Goal: Transaction & Acquisition: Book appointment/travel/reservation

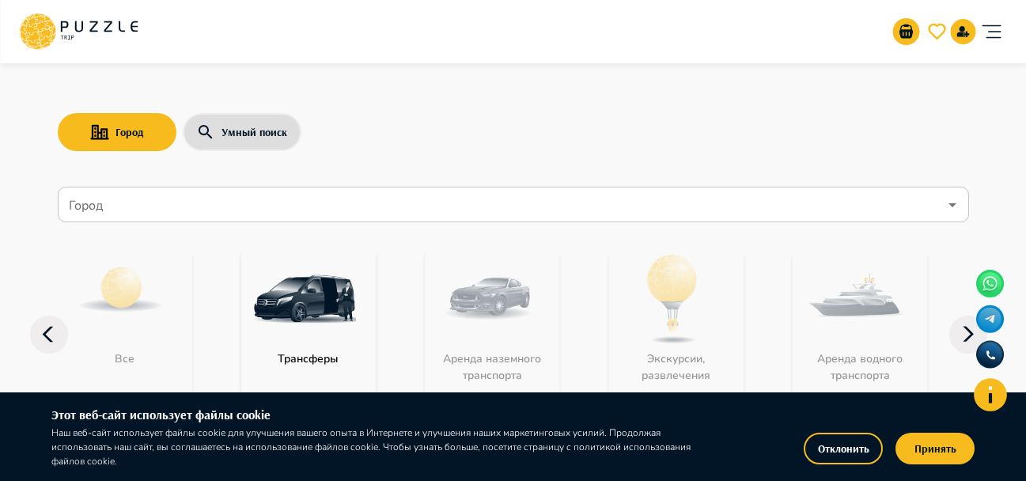
scroll to position [79, 0]
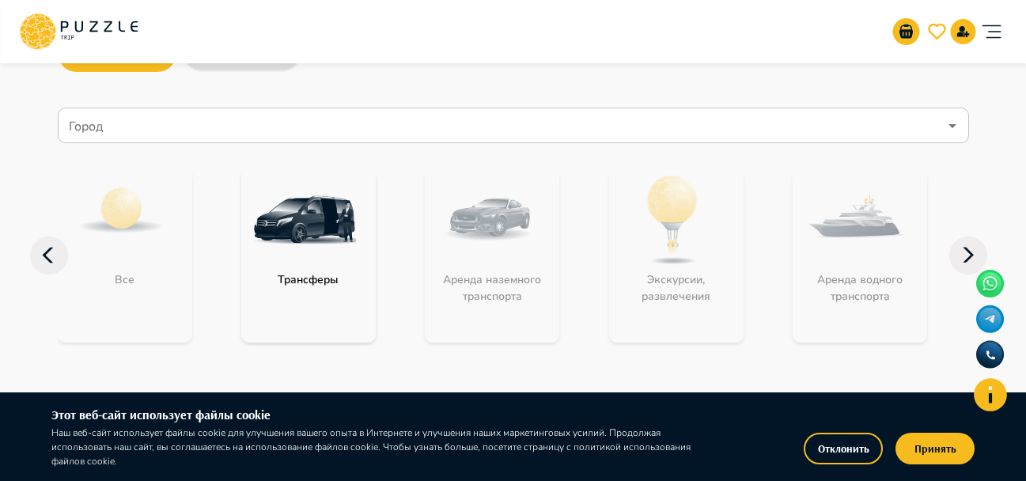
click at [347, 273] on p "Трансферы" at bounding box center [308, 279] width 77 height 17
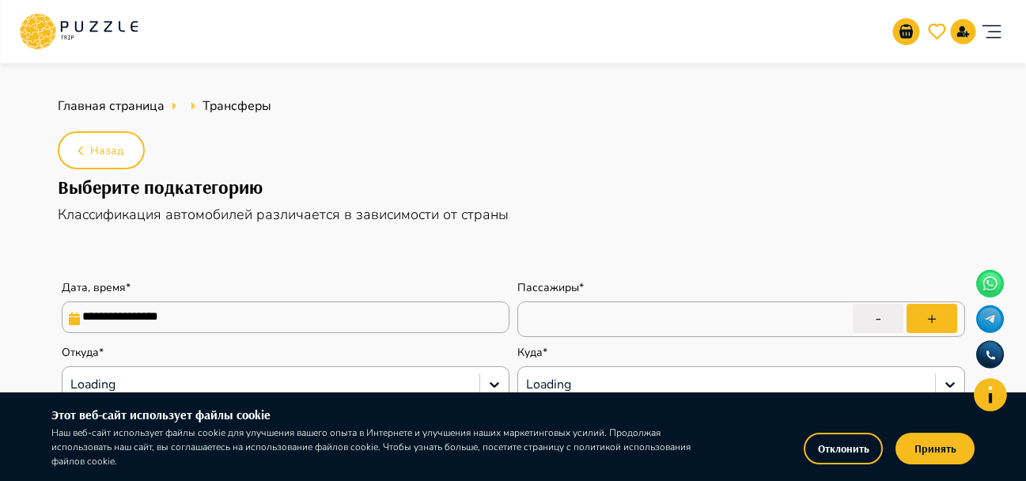
type input "*"
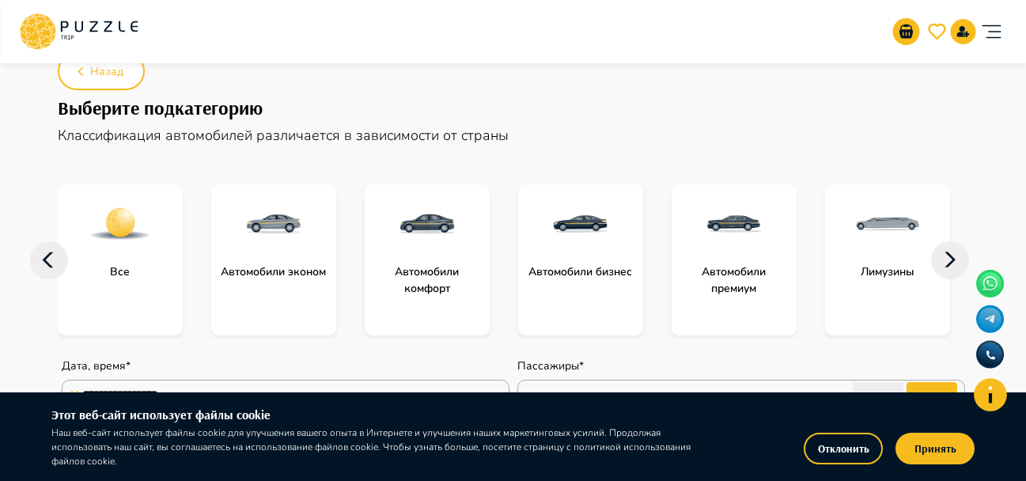
scroll to position [317, 0]
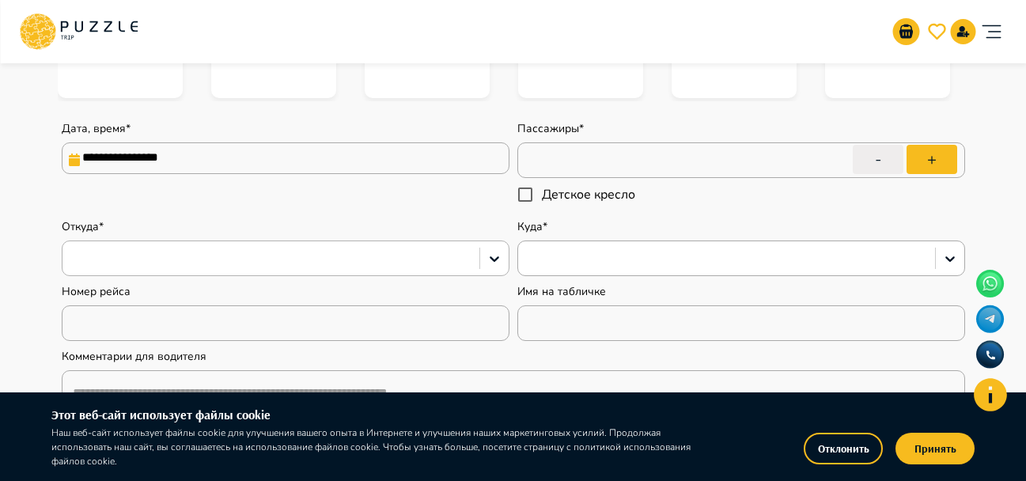
type textarea "*"
click at [288, 143] on input "**********" at bounding box center [286, 158] width 448 height 32
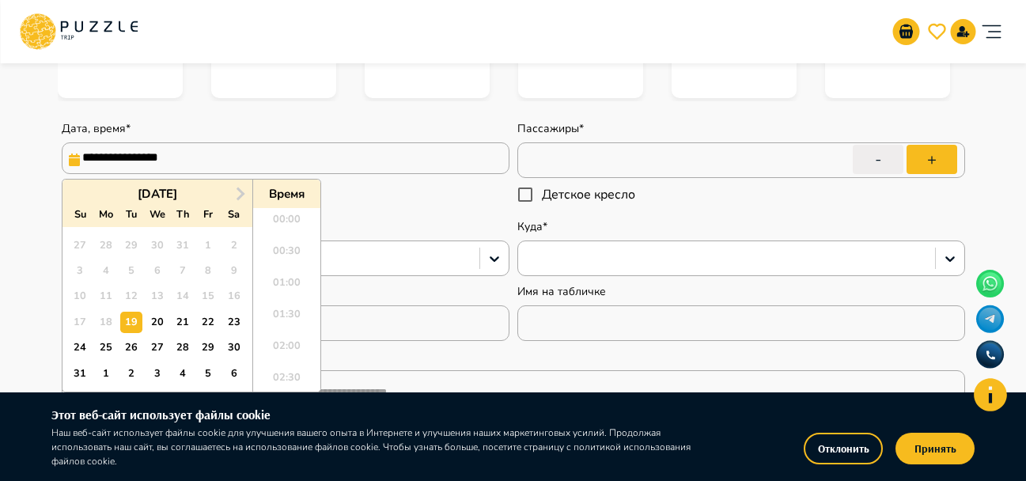
scroll to position [842, 0]
click at [235, 188] on button "Next Month" at bounding box center [240, 193] width 25 height 25
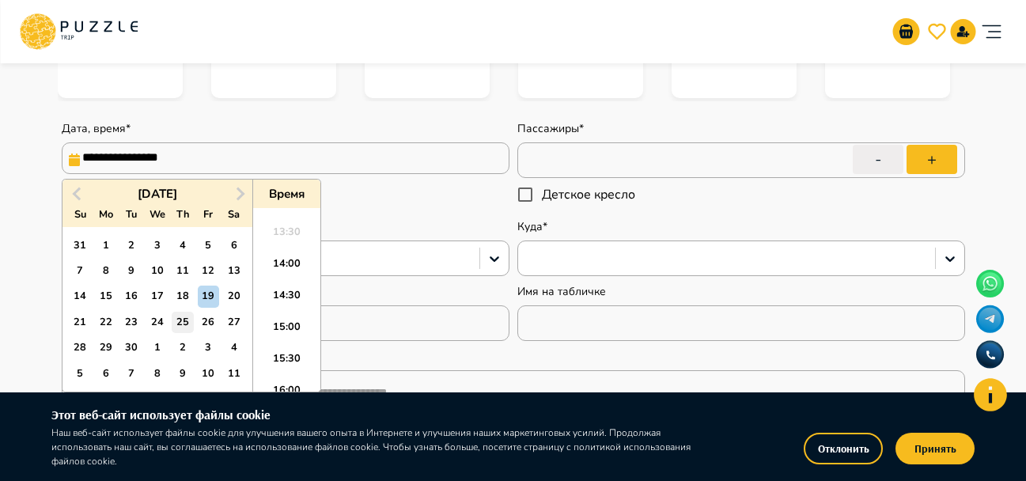
click at [184, 324] on div "25" at bounding box center [182, 322] width 21 height 21
type input "**********"
type textarea "*"
click at [287, 264] on li "14:00" at bounding box center [286, 268] width 67 height 32
type input "**********"
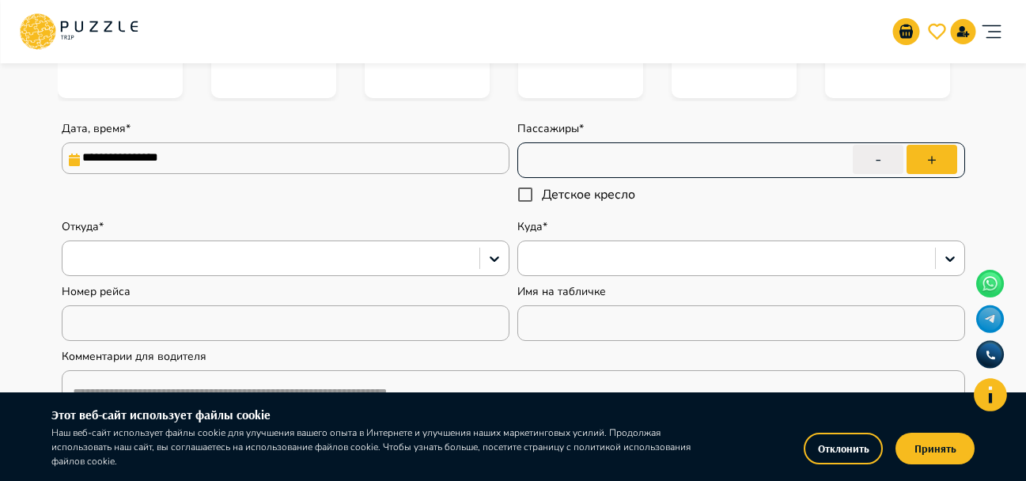
click at [558, 168] on input "*" at bounding box center [742, 160] width 448 height 44
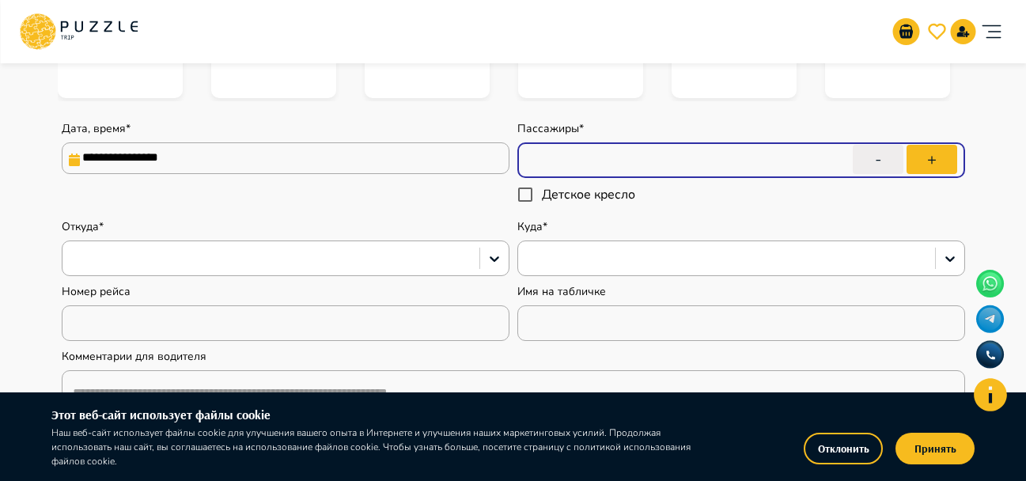
type textarea "*"
click at [928, 152] on button "+" at bounding box center [932, 159] width 51 height 29
type input "*"
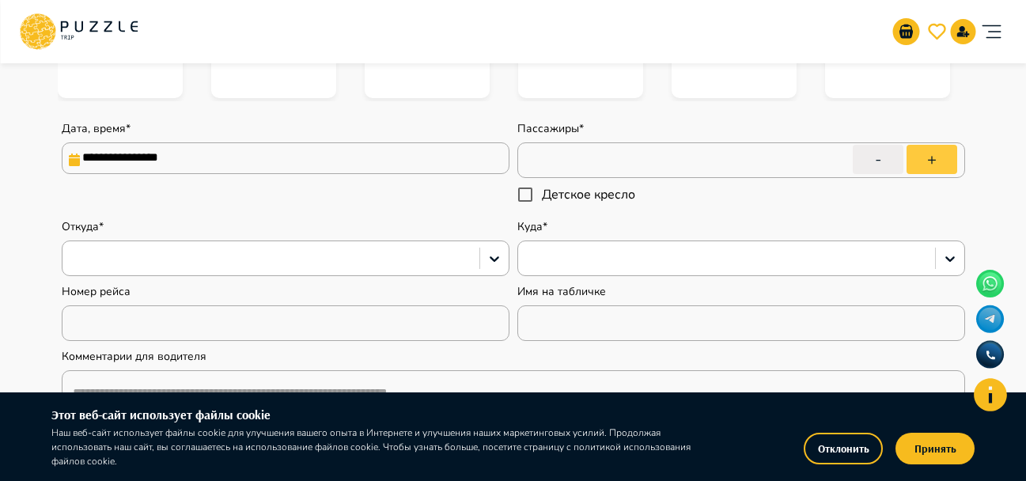
type textarea "*"
click at [928, 152] on button "+" at bounding box center [932, 159] width 51 height 29
type input "*"
type textarea "*"
click at [928, 152] on button "+" at bounding box center [932, 159] width 51 height 29
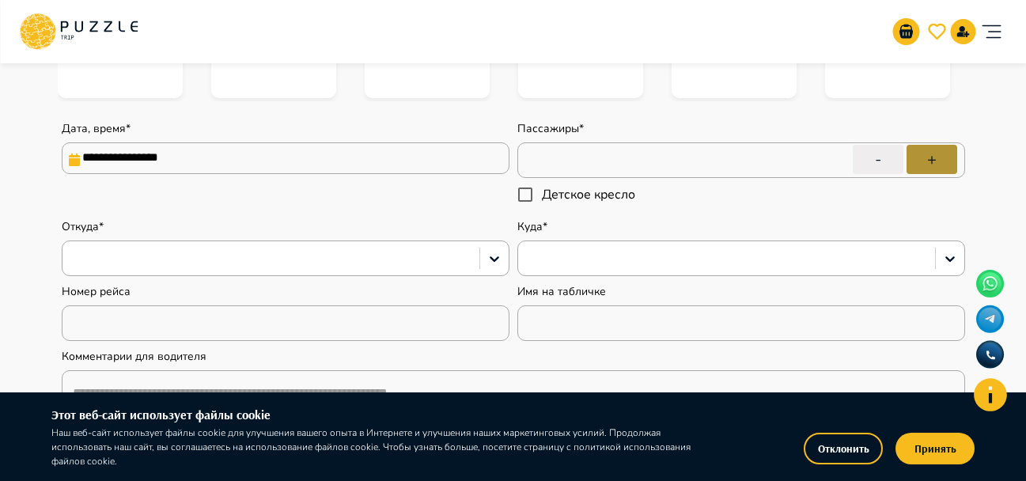
type input "*"
click at [171, 258] on div at bounding box center [270, 258] width 401 height 21
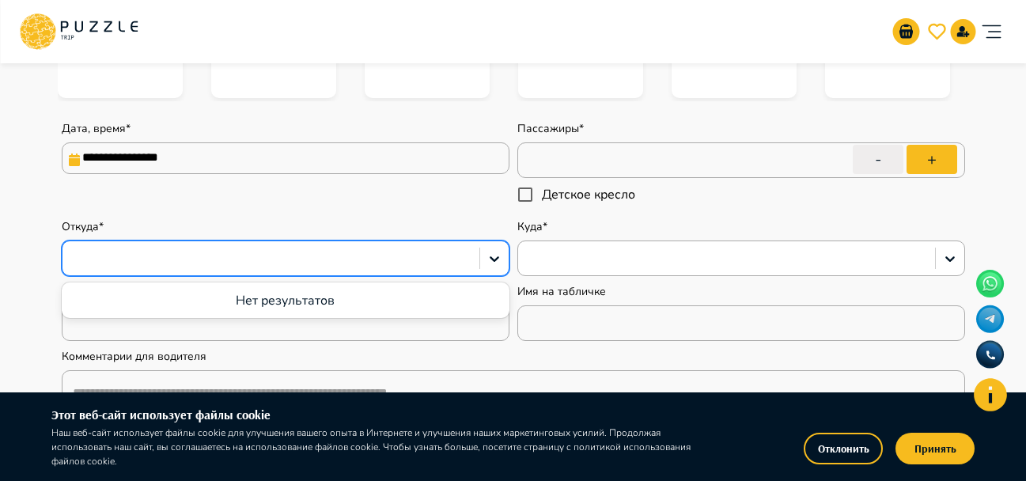
type textarea "*"
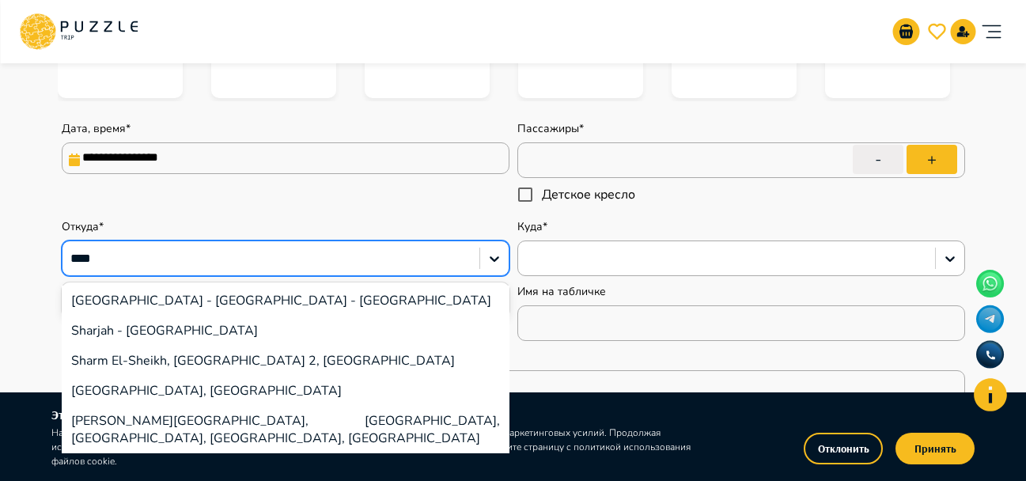
type input "*****"
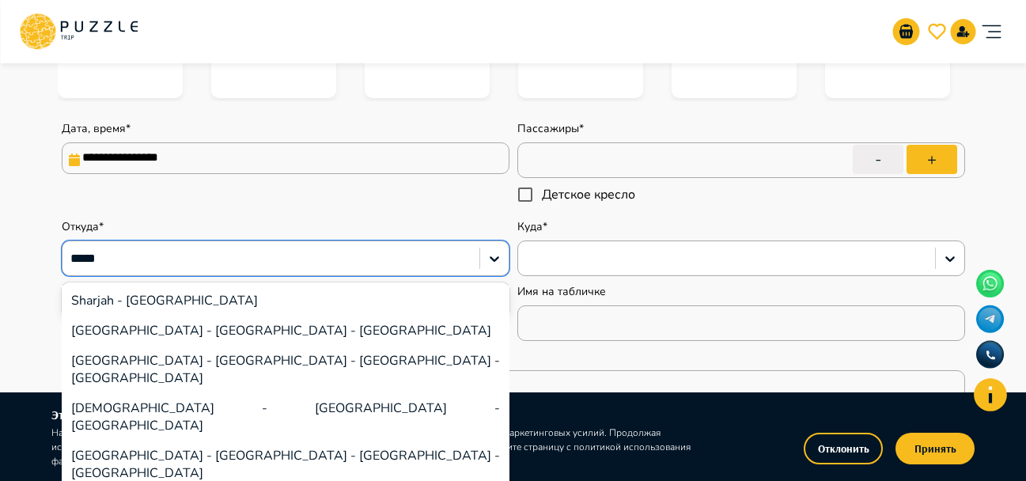
click at [173, 331] on div "[GEOGRAPHIC_DATA] - [GEOGRAPHIC_DATA] - [GEOGRAPHIC_DATA]" at bounding box center [286, 331] width 448 height 30
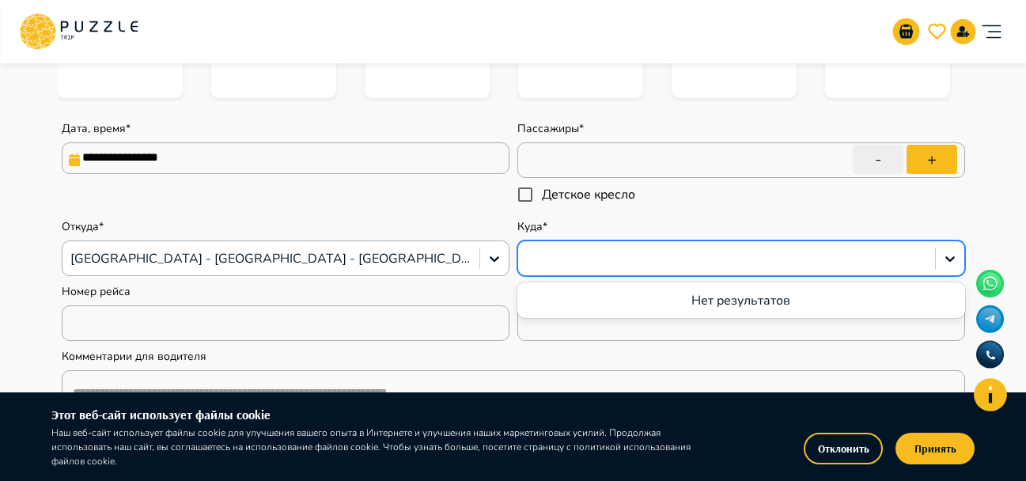
click at [615, 264] on div at bounding box center [726, 258] width 401 height 21
type textarea "*"
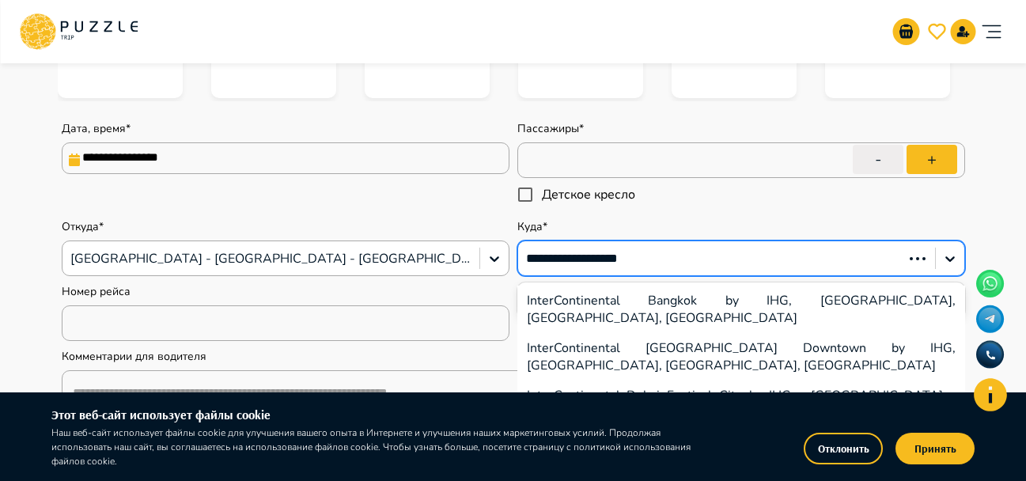
type input "**********"
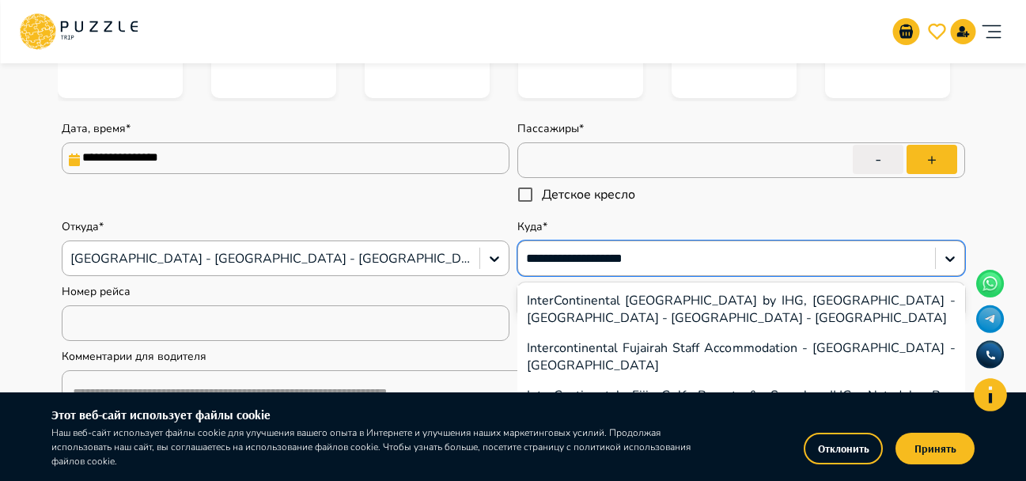
click at [654, 301] on div "InterContinental [GEOGRAPHIC_DATA] by IHG, [GEOGRAPHIC_DATA] - [GEOGRAPHIC_DATA…" at bounding box center [742, 309] width 448 height 47
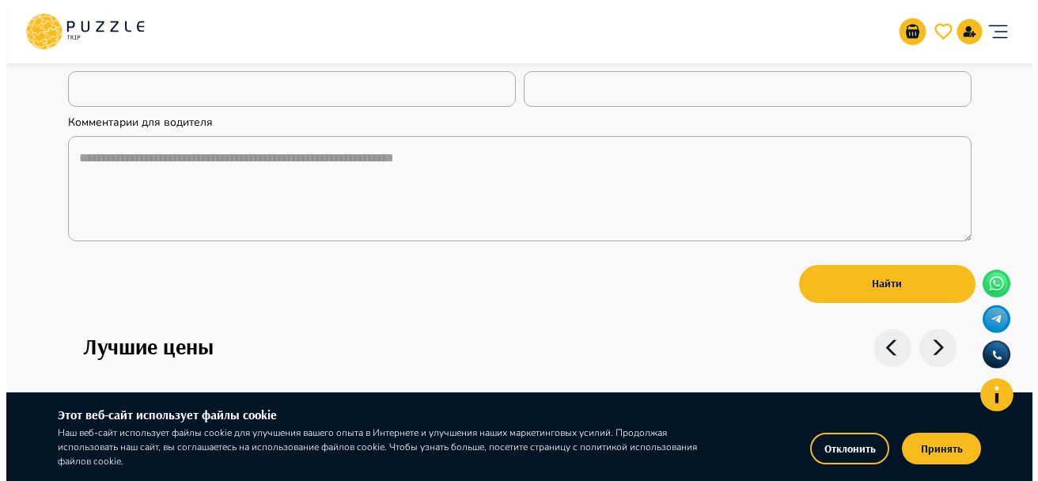
scroll to position [635, 0]
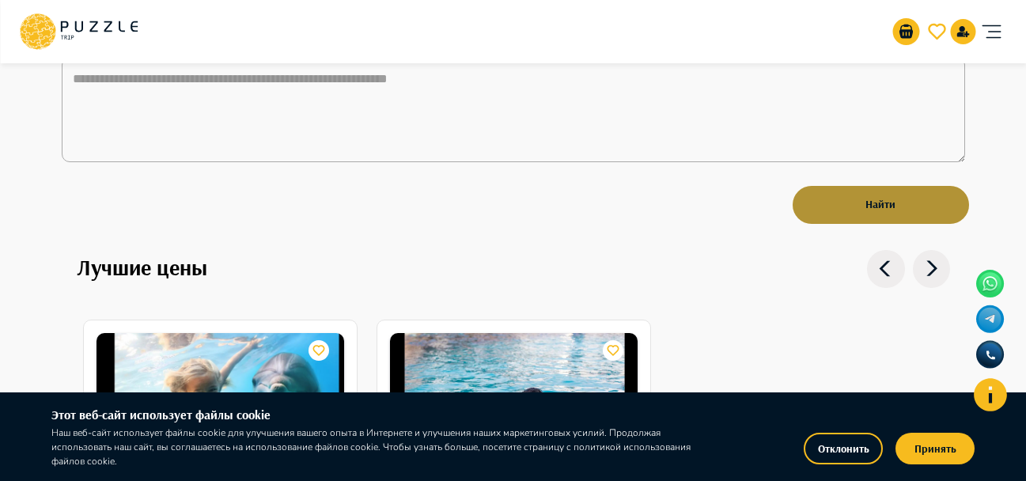
click at [857, 209] on button "Найти" at bounding box center [881, 205] width 176 height 38
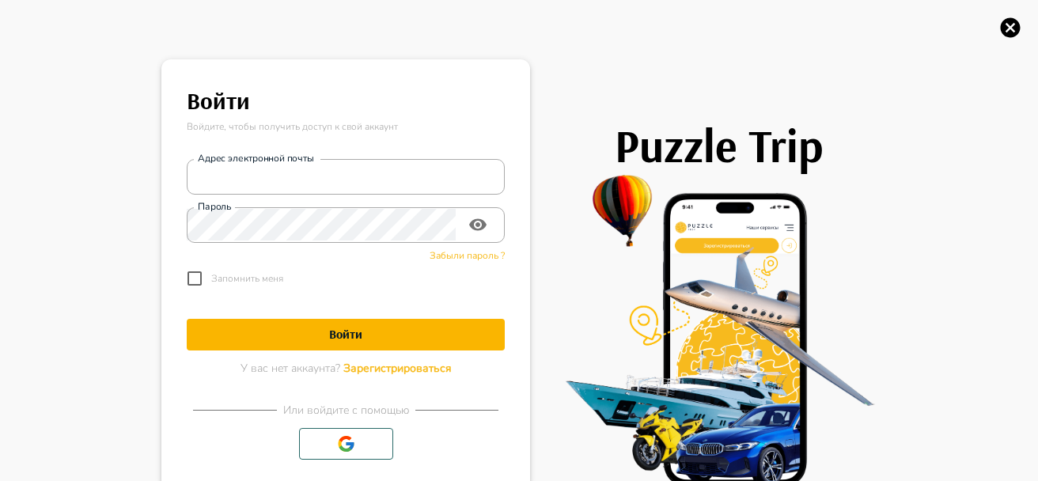
type textarea "*"
type input "**********"
click at [329, 352] on form "**********" at bounding box center [346, 261] width 318 height 230
click at [335, 329] on h1 "Войти" at bounding box center [346, 334] width 318 height 15
type textarea "*"
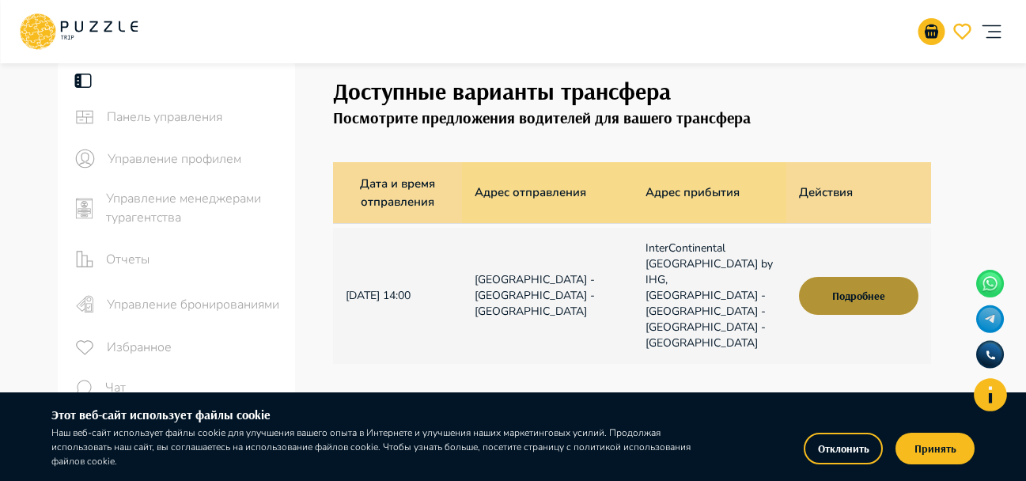
click at [860, 285] on button "Подробнее" at bounding box center [858, 296] width 119 height 38
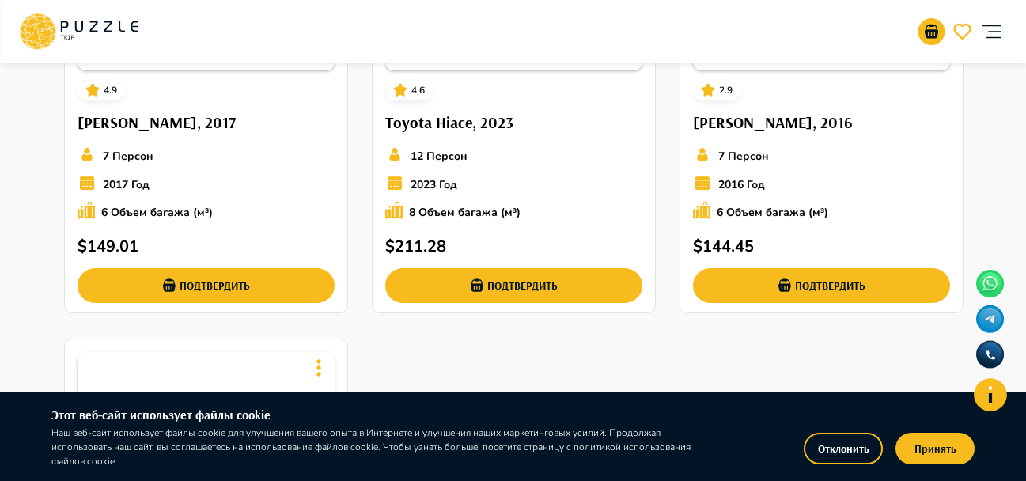
scroll to position [768, 0]
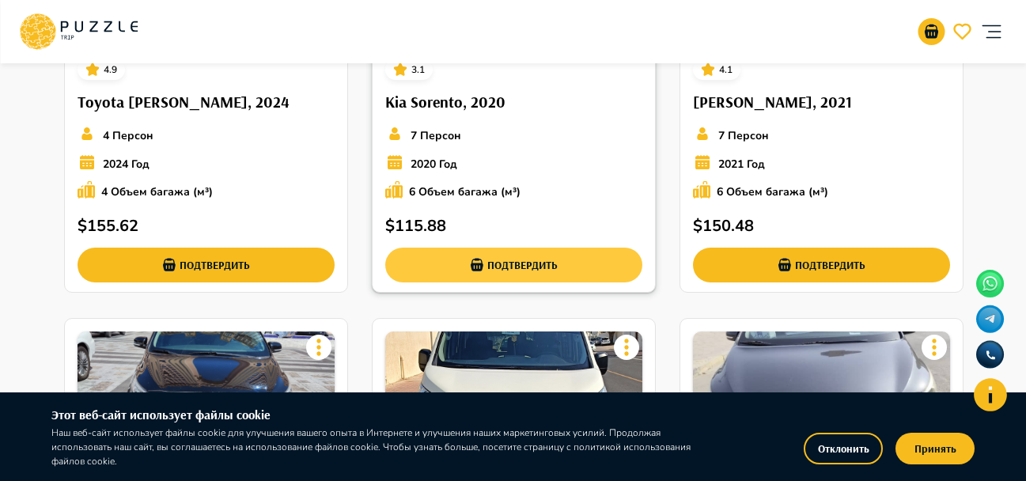
click at [516, 248] on button "Подтвердить" at bounding box center [513, 265] width 257 height 35
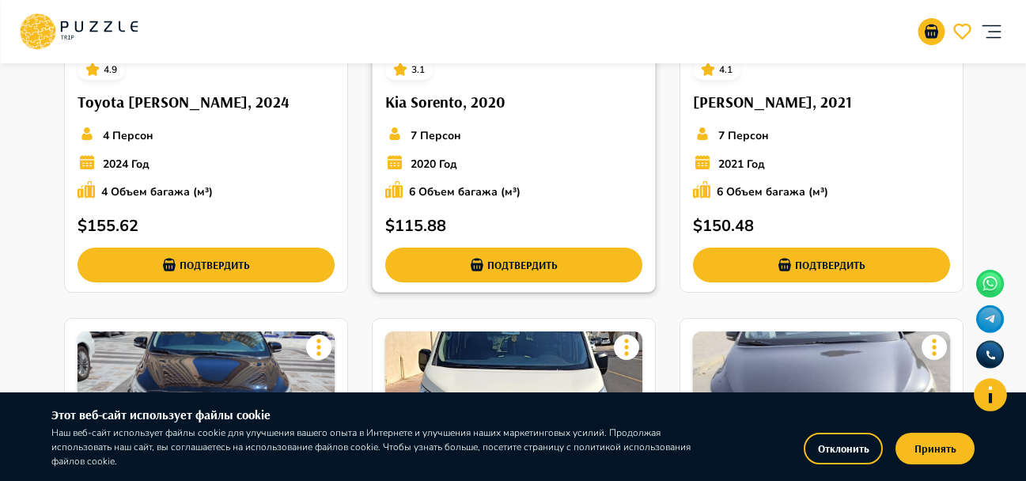
scroll to position [688, 0]
